Goal: Information Seeking & Learning: Learn about a topic

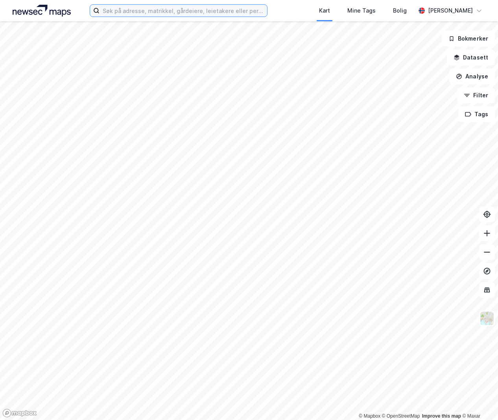
click at [176, 9] on input at bounding box center [184, 11] width 168 height 12
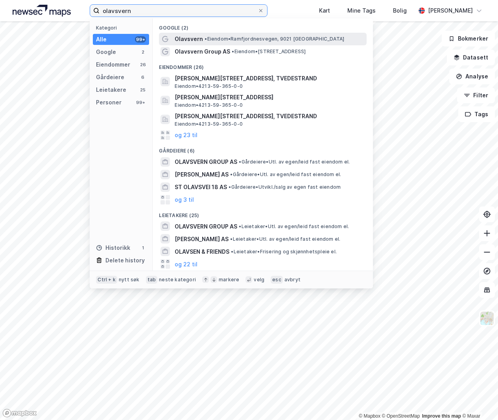
type input "olavsvern"
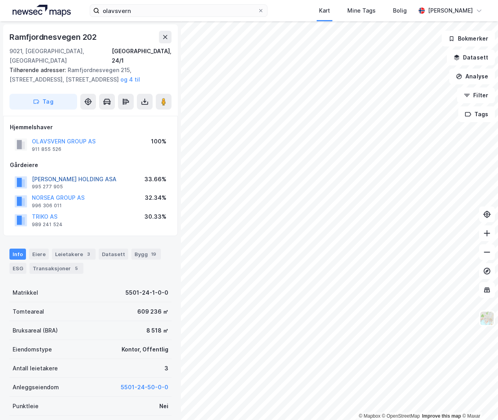
click at [0, 0] on button "[PERSON_NAME] HOLDING ASA" at bounding box center [0, 0] width 0 height 0
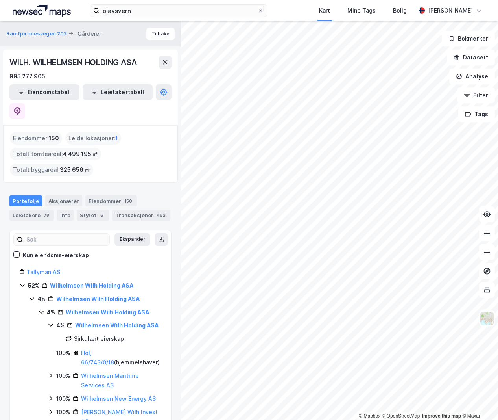
click at [4, 324] on div "Ramfjordnesvegen [STREET_ADDRESS] [PERSON_NAME] HOLDING ASA 995 277 905 Eiendom…" at bounding box center [90, 220] width 181 height 398
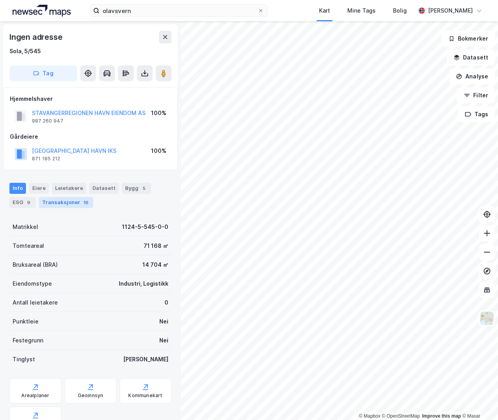
click at [84, 202] on div "16" at bounding box center [86, 202] width 8 height 8
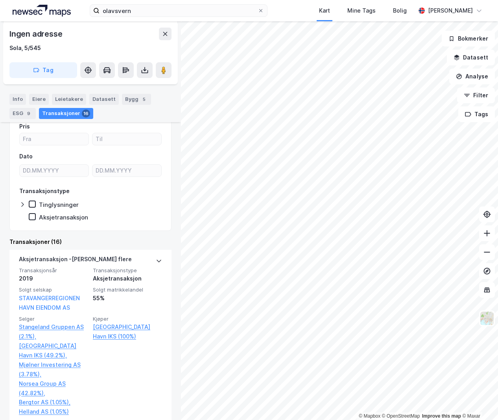
scroll to position [118, 0]
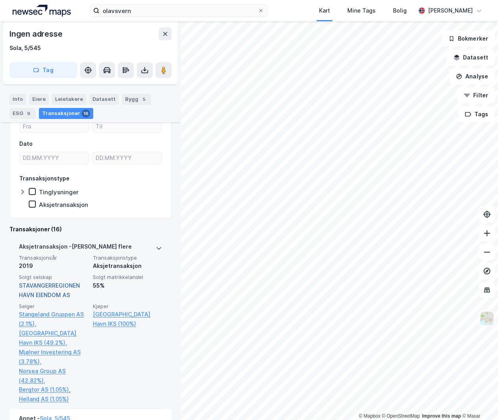
click at [51, 285] on link "STAVANGERREGIONEN HAVN EIENDOM AS" at bounding box center [49, 290] width 61 height 16
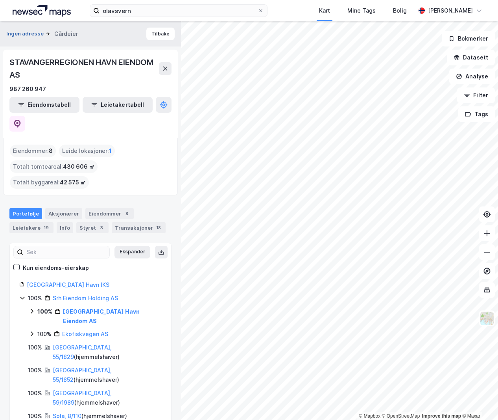
click at [30, 33] on button "Ingen adresse" at bounding box center [25, 34] width 39 height 8
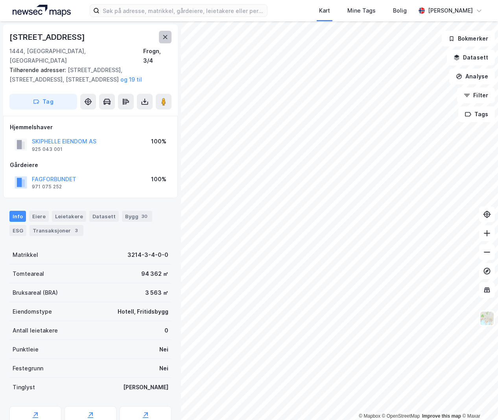
click at [164, 38] on icon at bounding box center [165, 37] width 4 height 4
